Goal: Check status: Check status

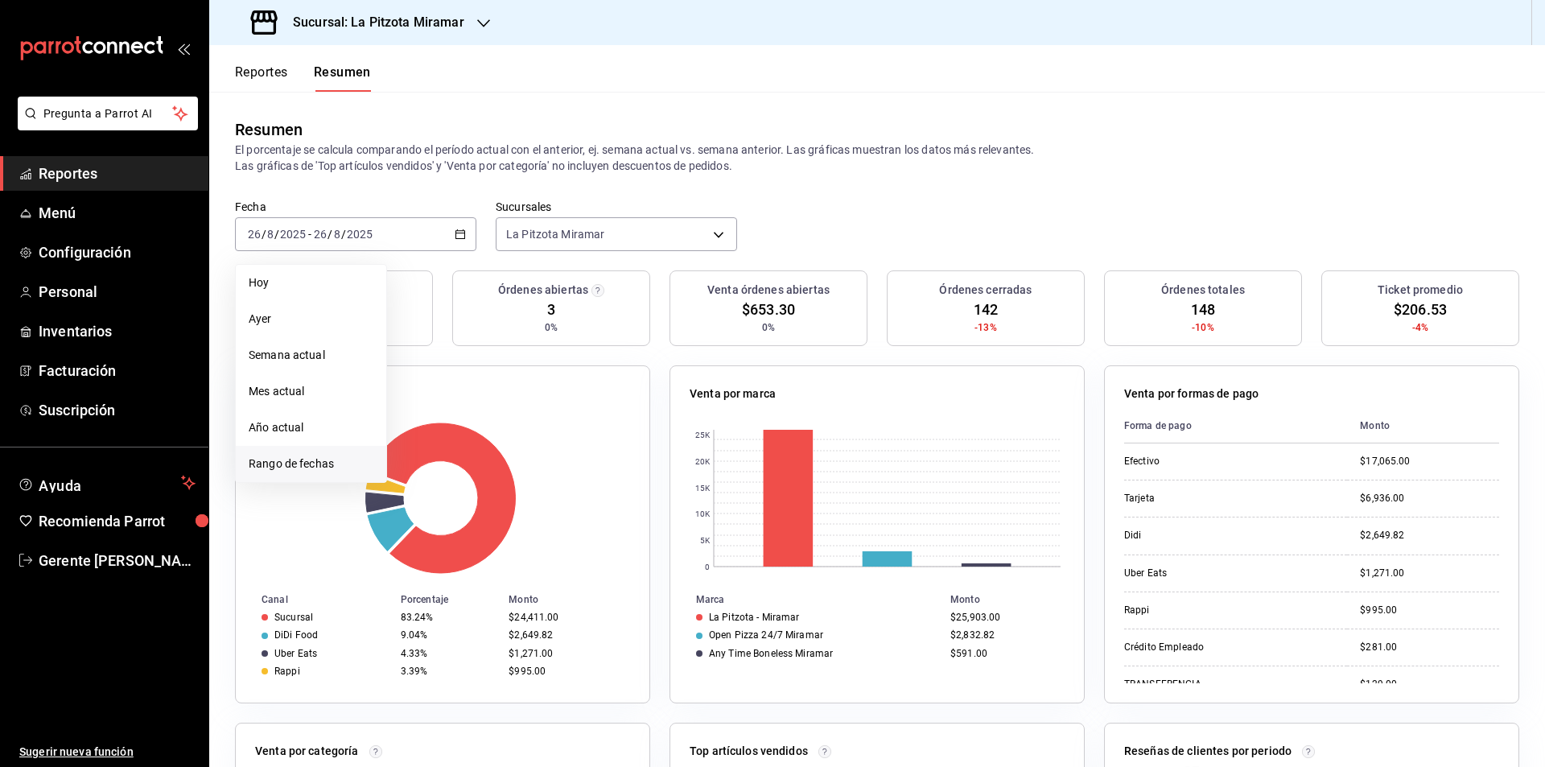
click at [321, 461] on span "Rango de fechas" at bounding box center [311, 464] width 125 height 17
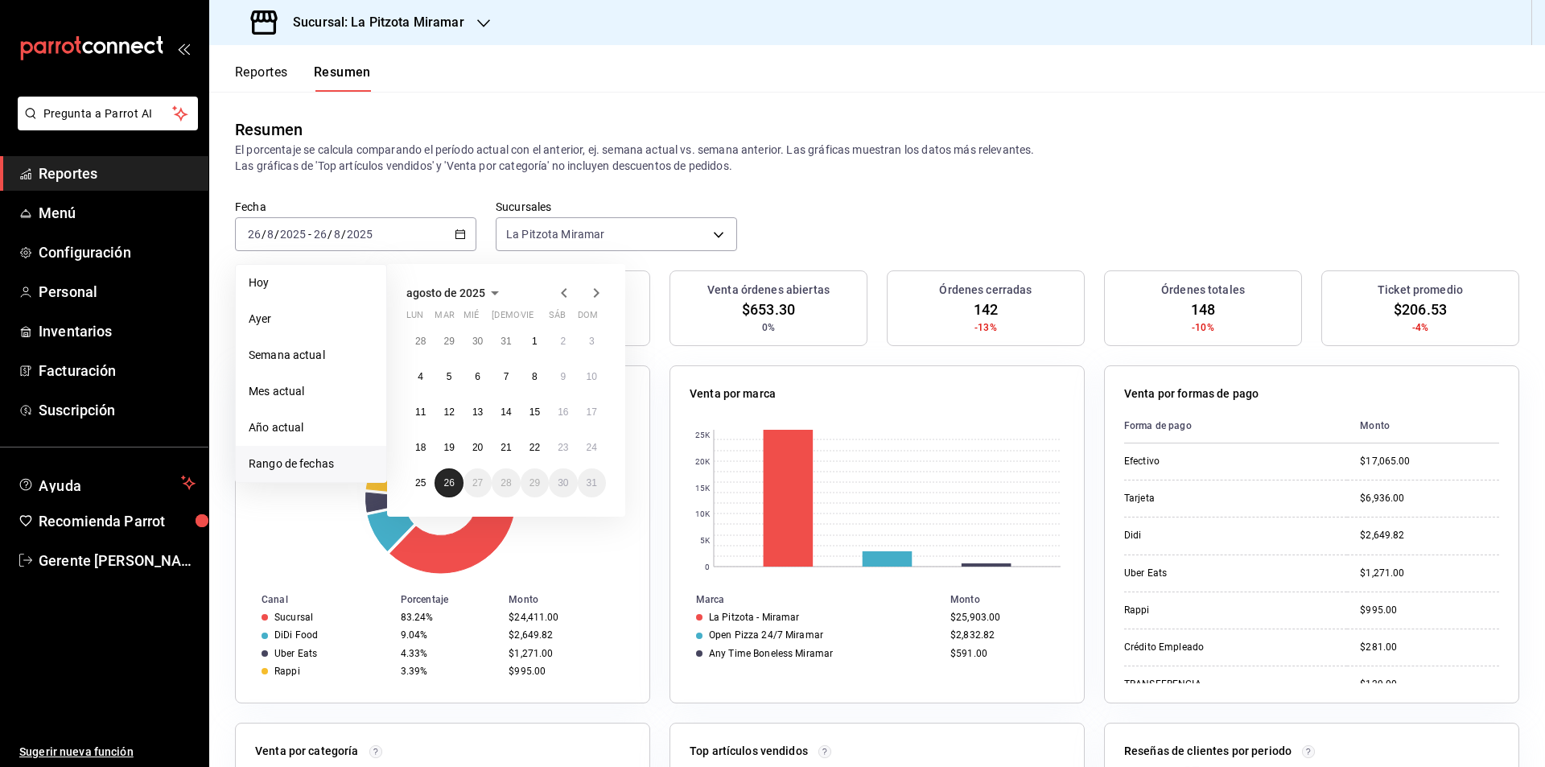
click at [453, 482] on abbr "26" at bounding box center [448, 482] width 10 height 11
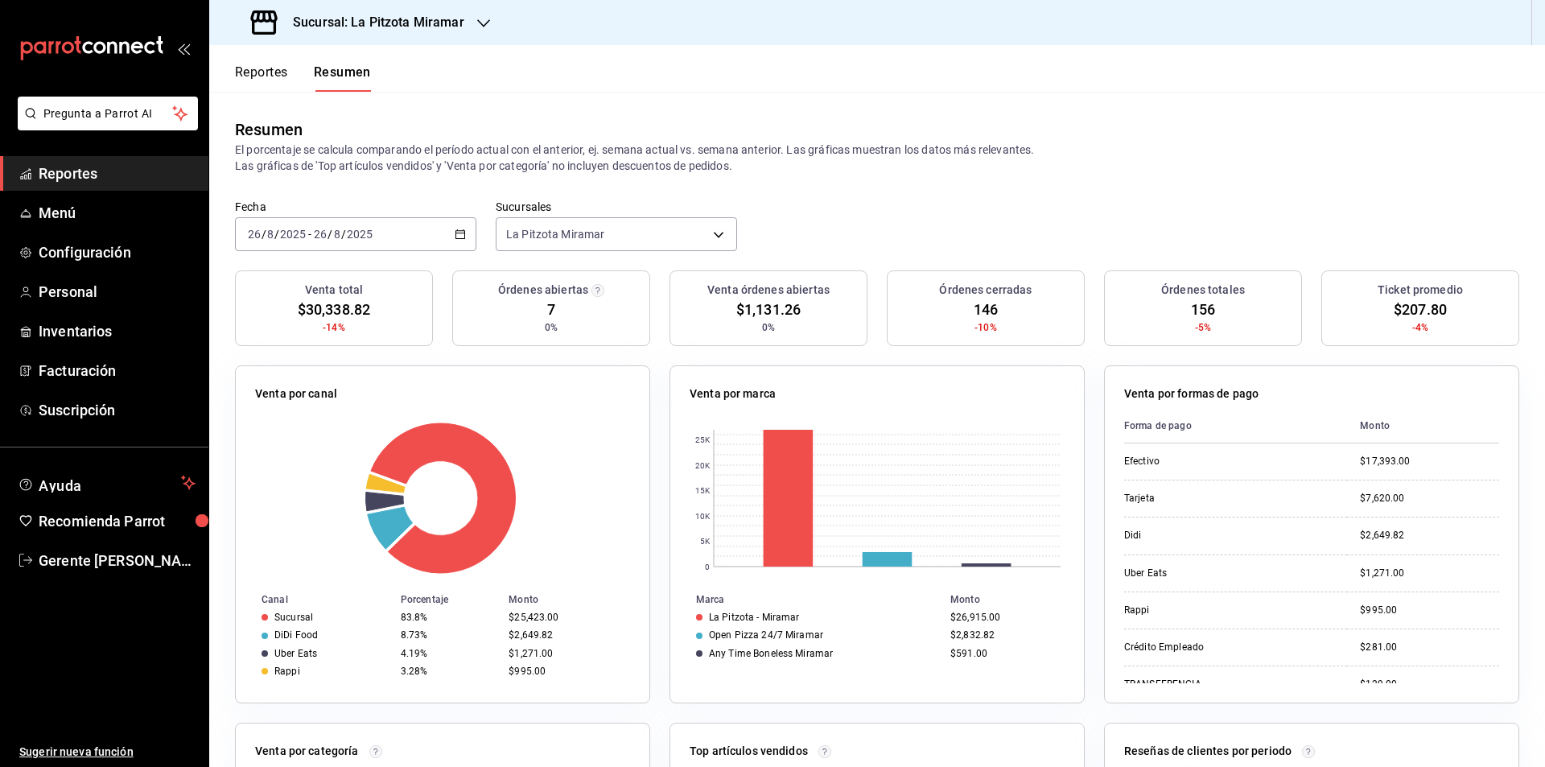
click at [437, 249] on div "[DATE] [DATE] - [DATE] [DATE]" at bounding box center [355, 234] width 241 height 34
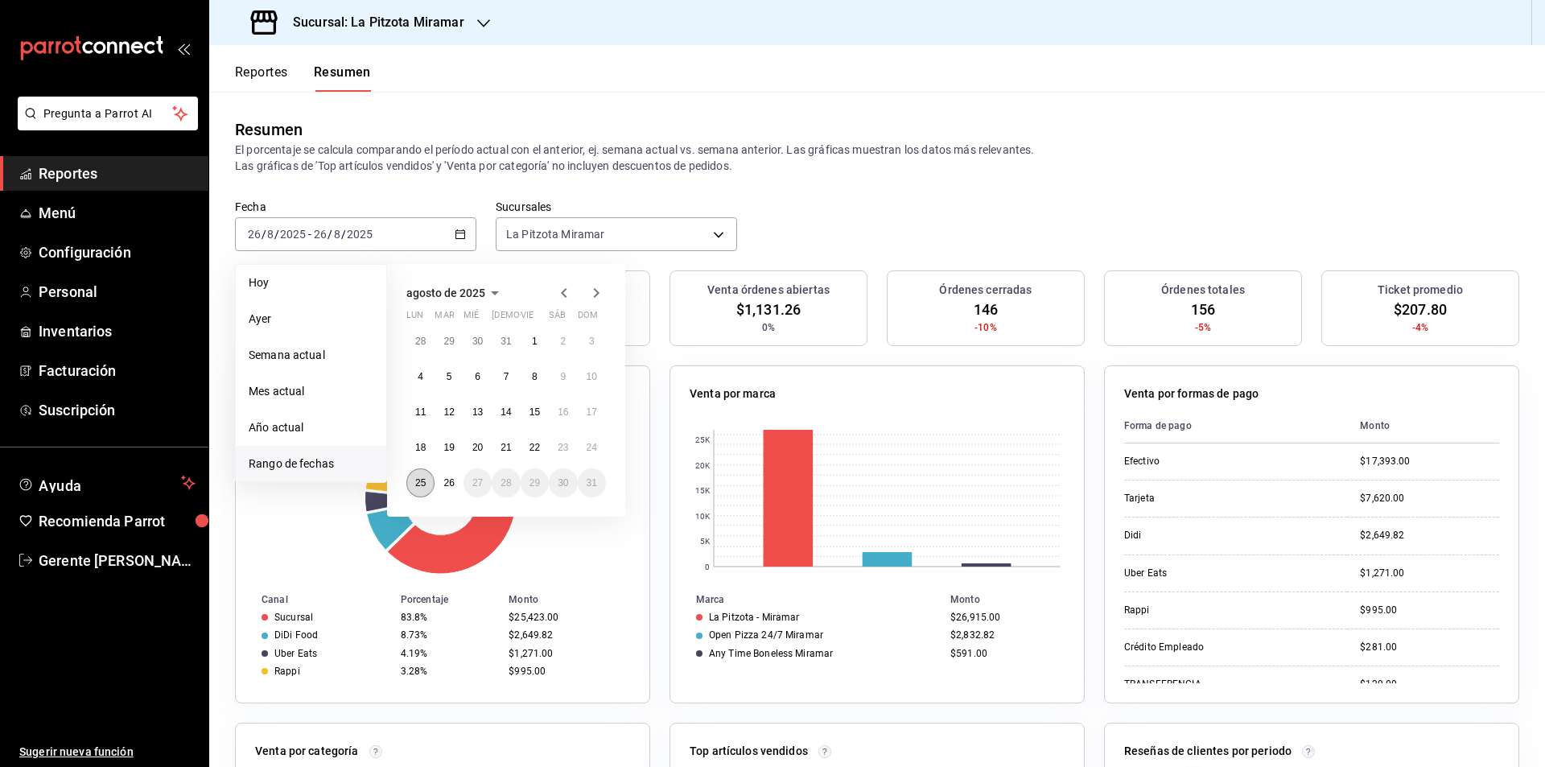
drag, startPoint x: 419, startPoint y: 485, endPoint x: 430, endPoint y: 491, distance: 11.9
click at [419, 492] on button "25" at bounding box center [420, 482] width 28 height 29
click at [442, 486] on button "26" at bounding box center [449, 482] width 28 height 29
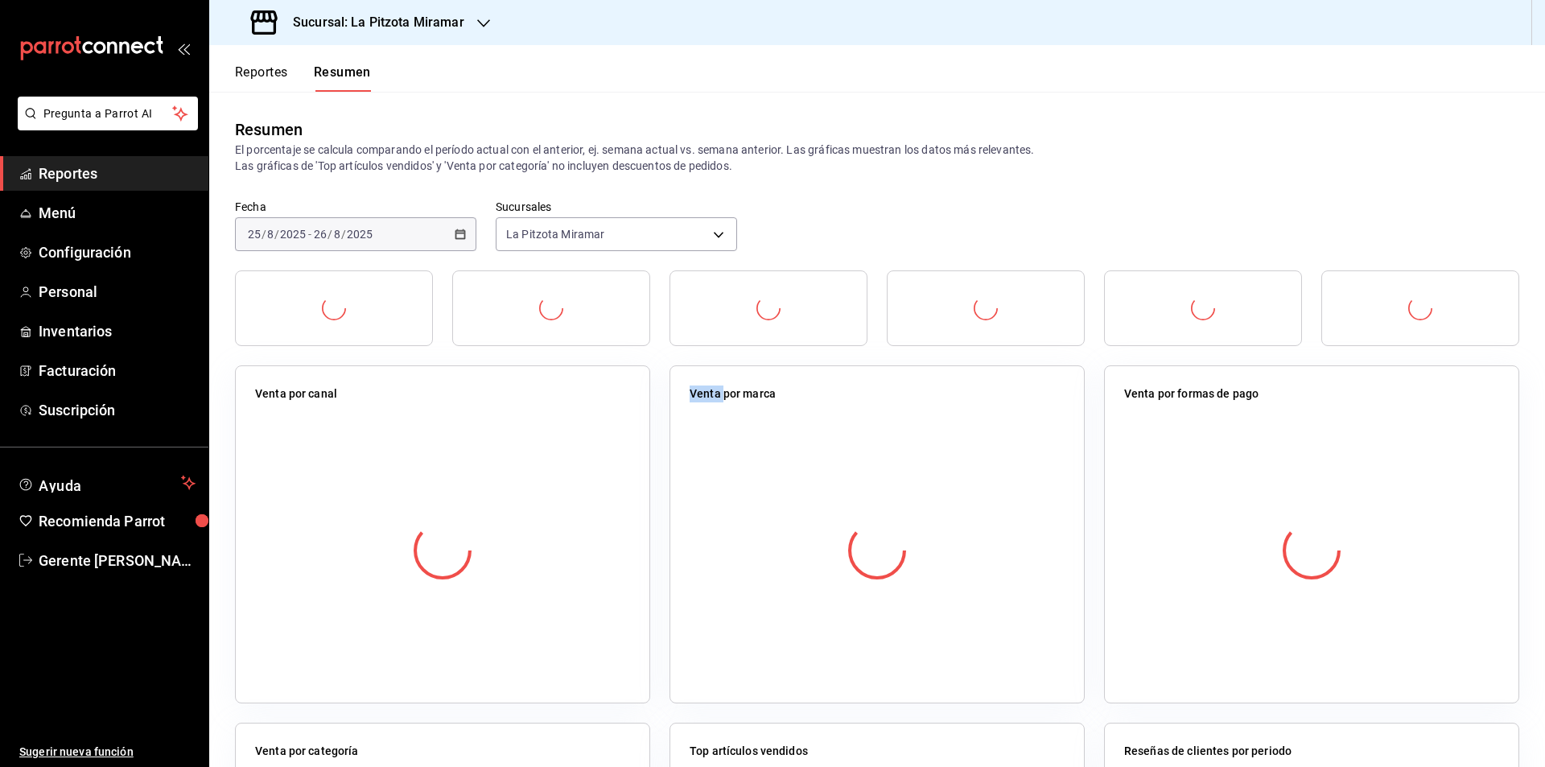
click at [442, 486] on div at bounding box center [442, 550] width 375 height 283
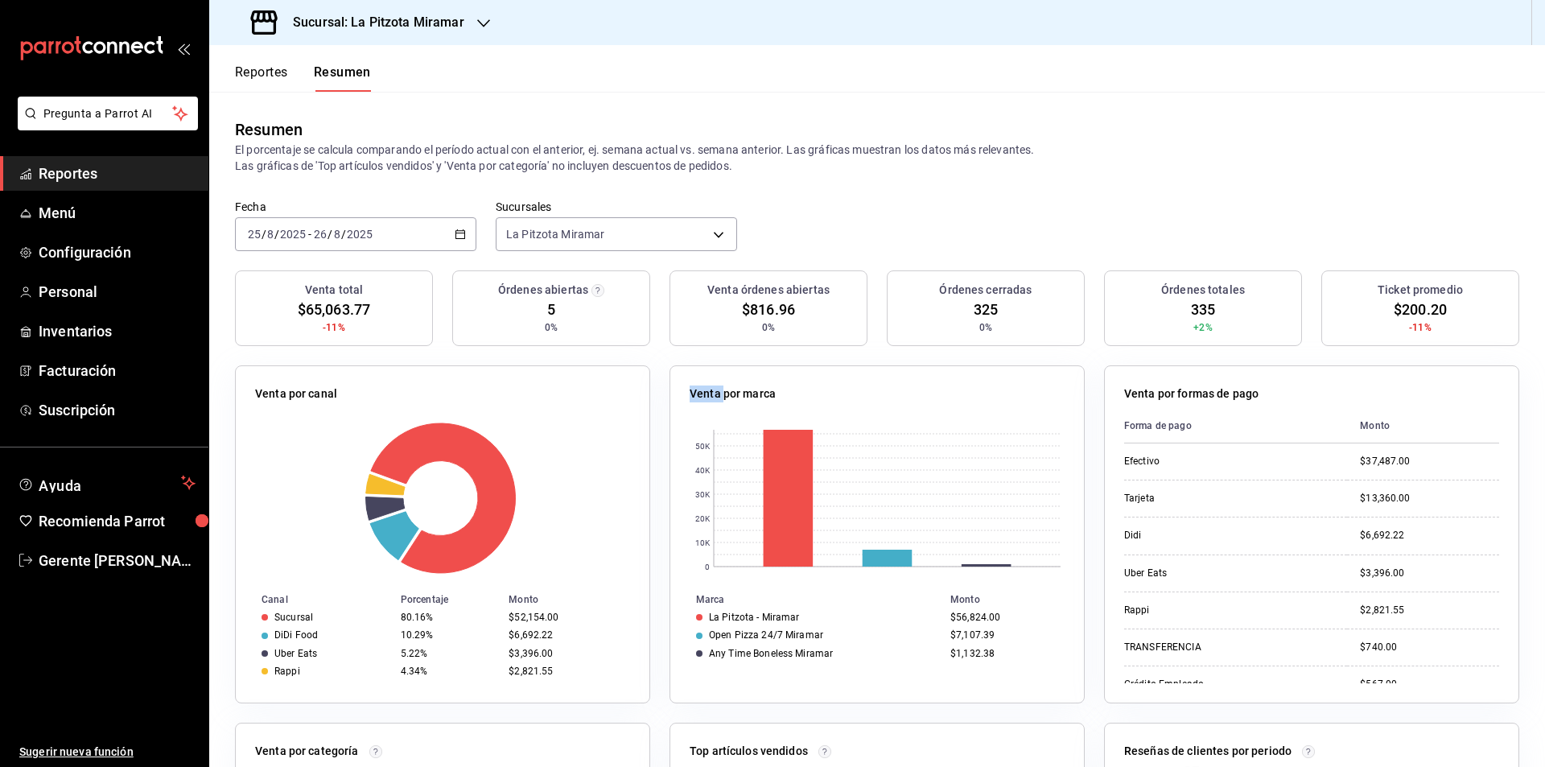
click at [447, 223] on div "[DATE] [DATE] - [DATE] [DATE]" at bounding box center [355, 234] width 241 height 34
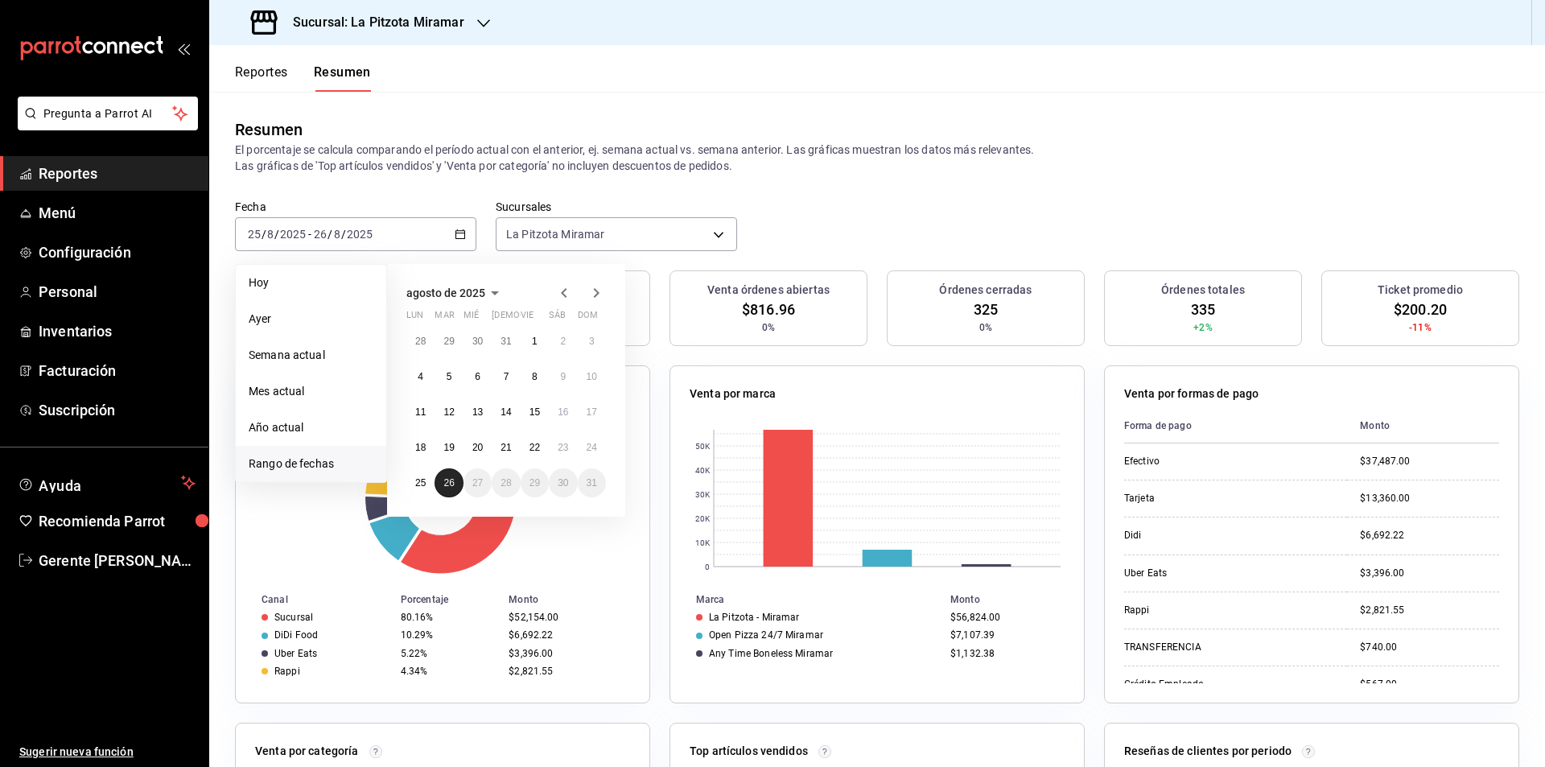
click at [443, 477] on abbr "26" at bounding box center [448, 482] width 10 height 11
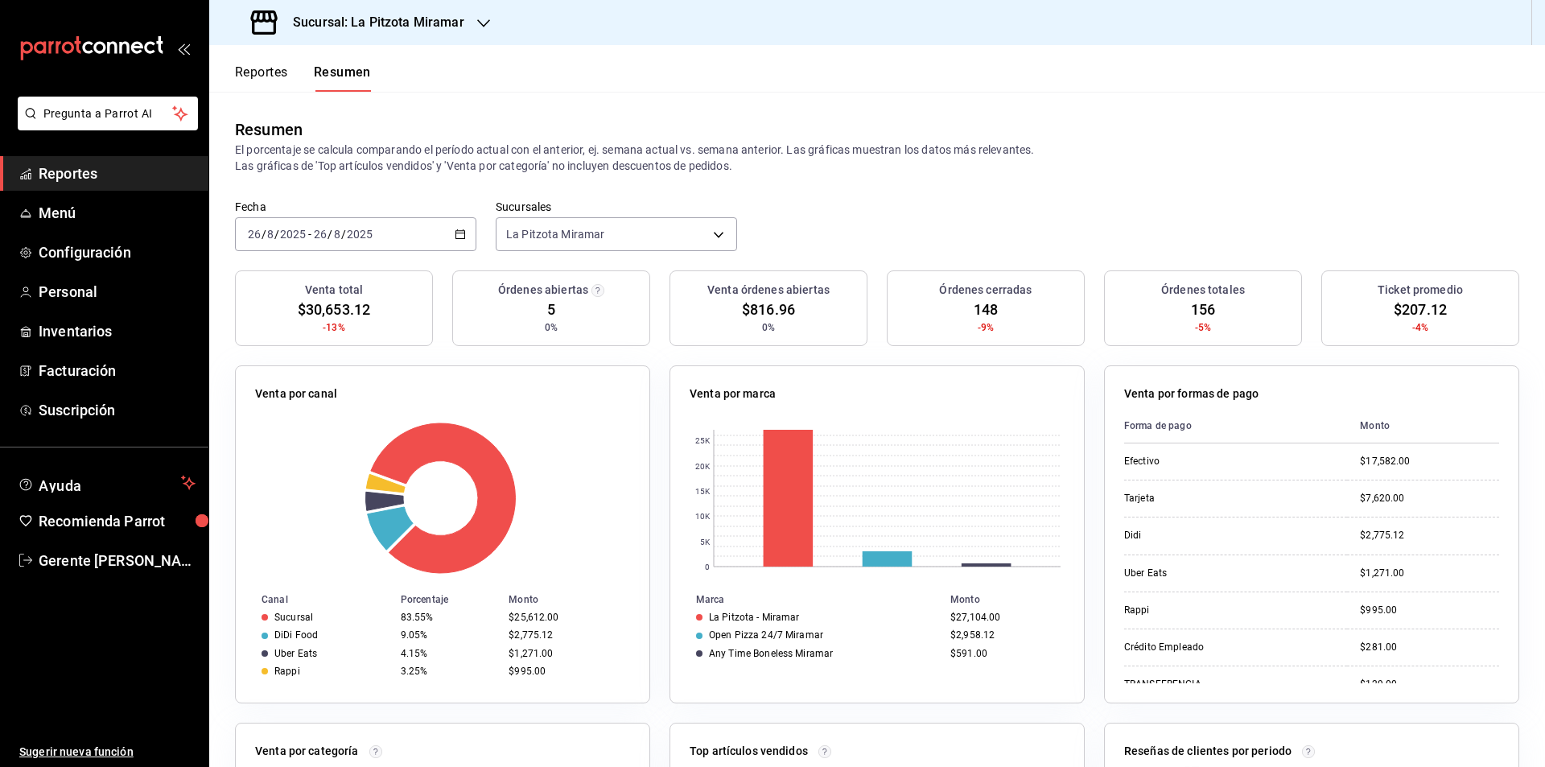
click at [456, 231] on \(Stroke\) "button" at bounding box center [461, 234] width 10 height 9
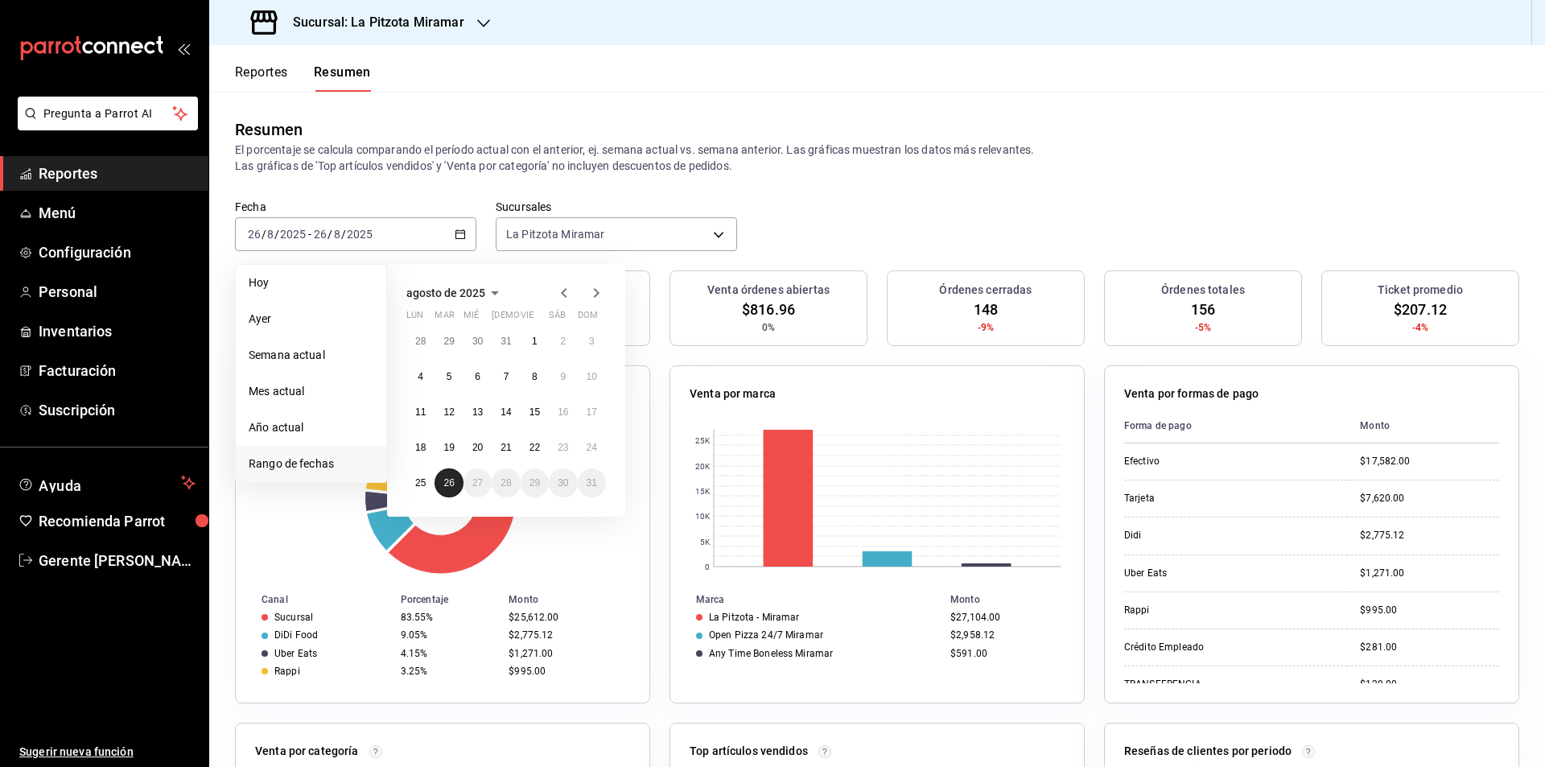
click at [459, 485] on button "26" at bounding box center [449, 482] width 28 height 29
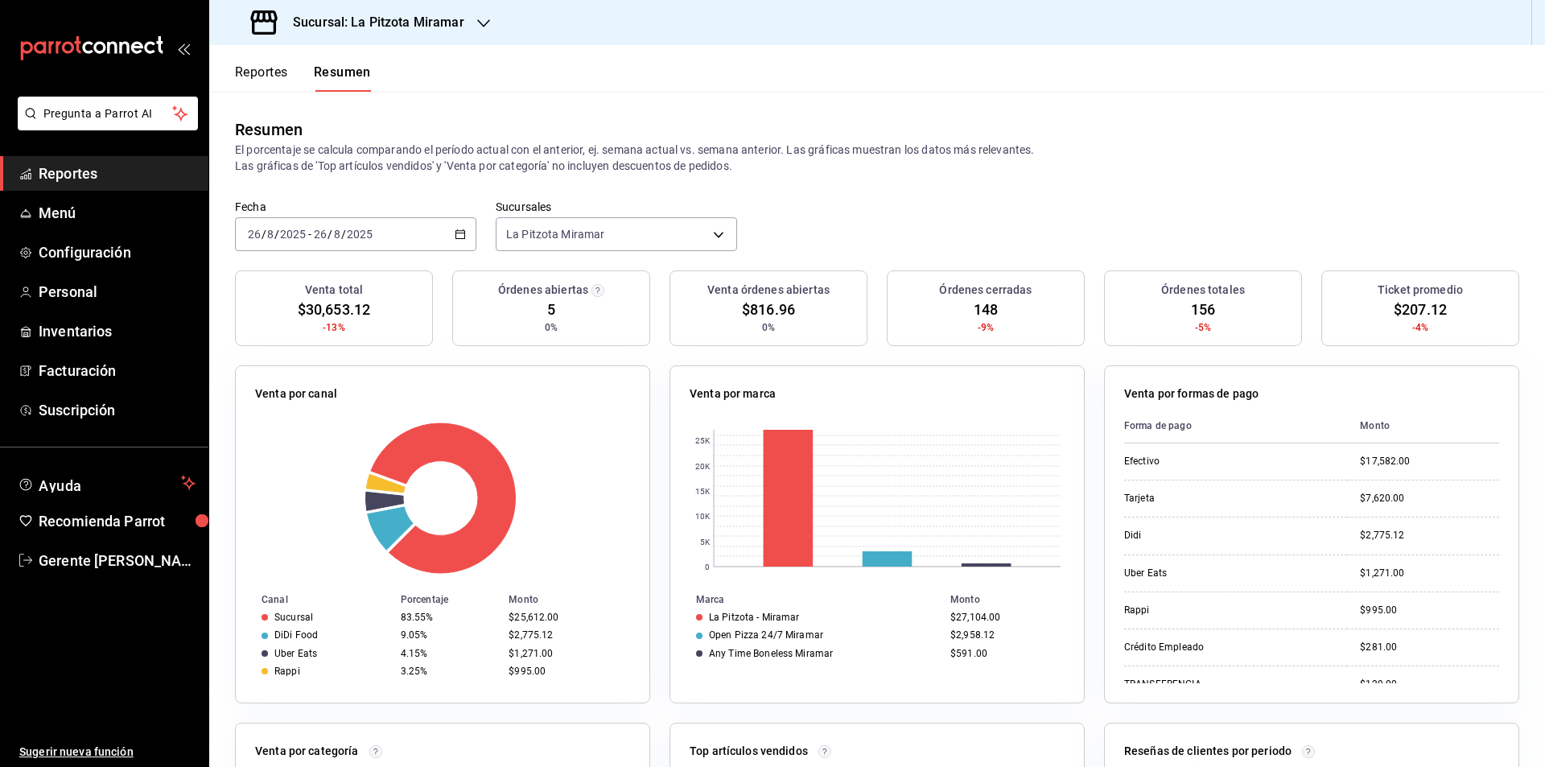
click at [452, 234] on div "[DATE] [DATE] - [DATE] [DATE]" at bounding box center [355, 234] width 241 height 34
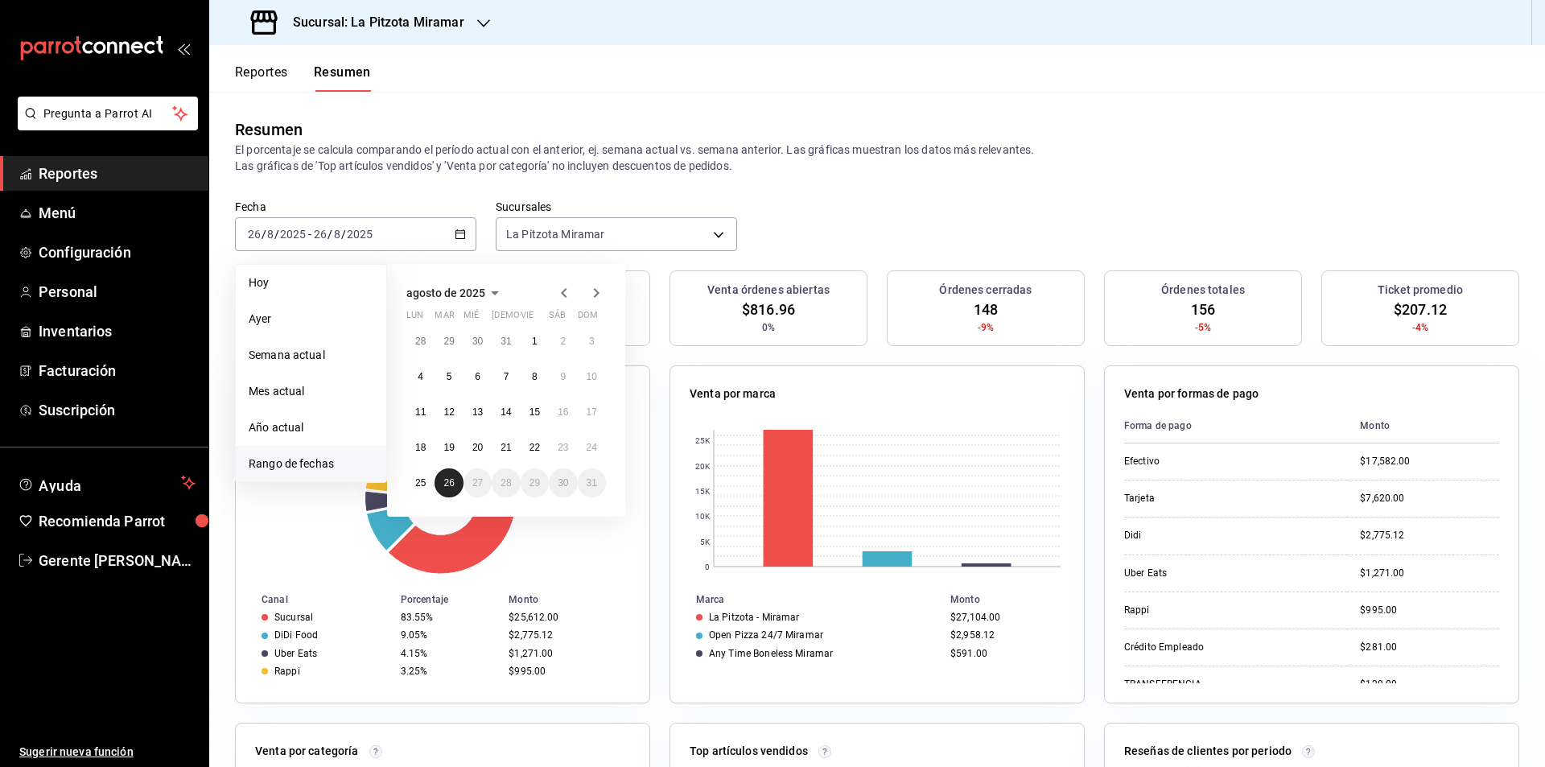
click at [453, 479] on abbr "26" at bounding box center [448, 482] width 10 height 11
